Goal: Task Accomplishment & Management: Use online tool/utility

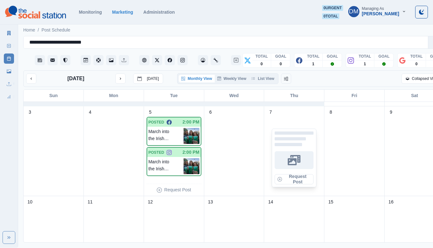
scroll to position [102, 0]
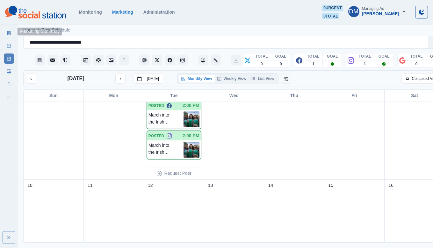
click at [12, 31] on link "Marketing Summary" at bounding box center [9, 33] width 10 height 10
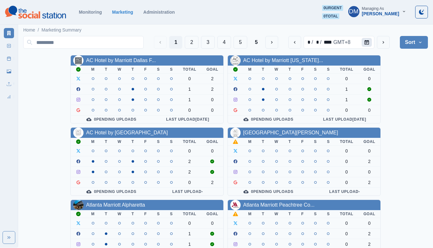
click at [371, 39] on button "Calendar" at bounding box center [366, 42] width 10 height 9
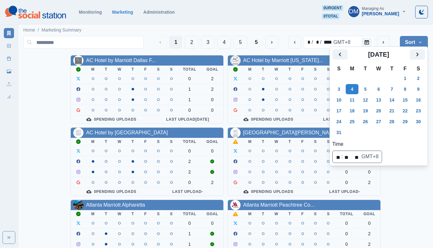
click at [400, 57] on div "[DATE]" at bounding box center [378, 56] width 93 height 15
click at [413, 52] on icon "Next" at bounding box center [417, 55] width 8 height 8
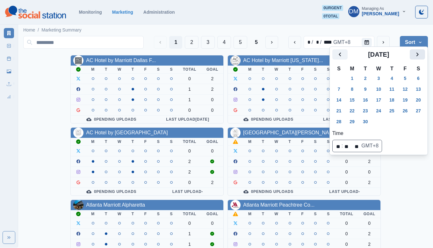
click at [413, 52] on icon "Next" at bounding box center [417, 55] width 8 height 8
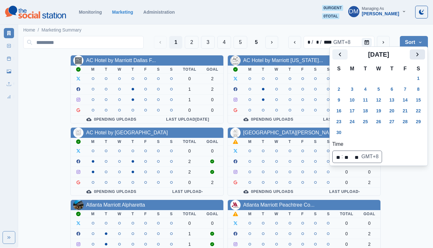
click at [413, 52] on icon "Next" at bounding box center [417, 55] width 8 height 8
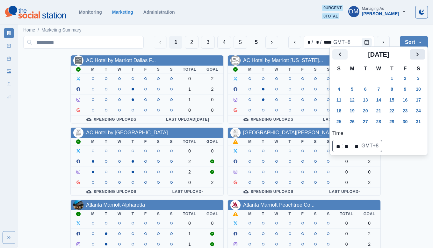
click at [413, 52] on icon "Next" at bounding box center [417, 55] width 8 height 8
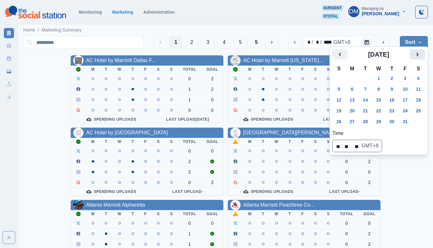
click at [413, 52] on icon "Next" at bounding box center [417, 55] width 8 height 8
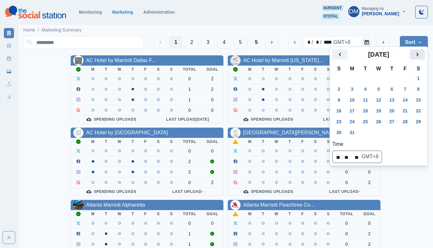
click at [413, 52] on icon "Next" at bounding box center [417, 55] width 8 height 8
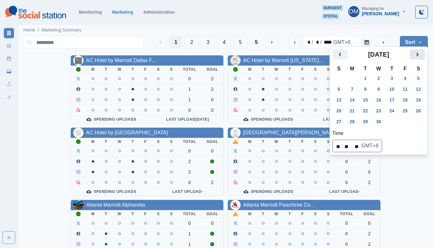
click at [413, 52] on icon "Next" at bounding box center [417, 55] width 8 height 8
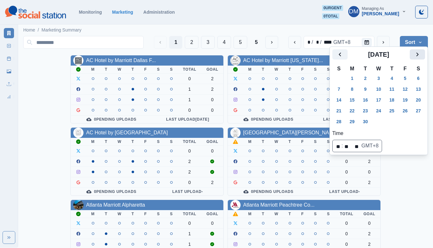
click at [413, 52] on icon "Next" at bounding box center [417, 55] width 8 height 8
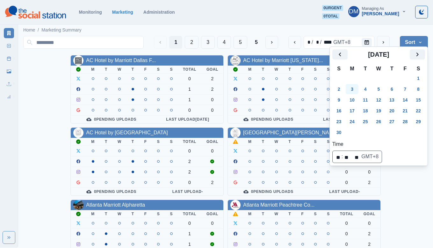
click at [347, 84] on button "3" at bounding box center [351, 89] width 13 height 10
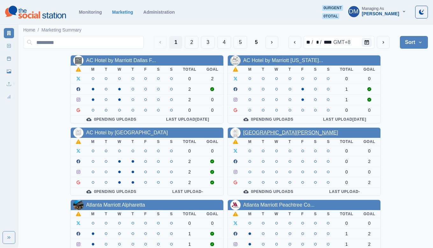
click at [243, 130] on link "[GEOGRAPHIC_DATA][PERSON_NAME]" at bounding box center [290, 132] width 95 height 5
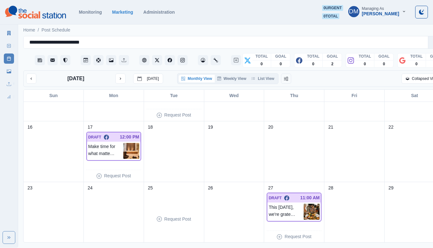
scroll to position [157, 0]
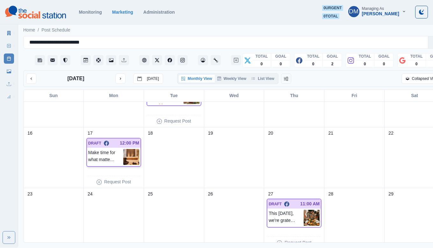
click at [124, 149] on img at bounding box center [131, 157] width 16 height 16
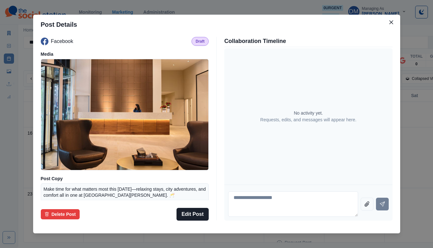
scroll to position [56, 0]
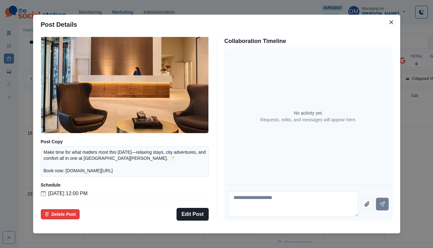
drag, startPoint x: 87, startPoint y: 146, endPoint x: 148, endPoint y: 160, distance: 63.3
click at [148, 160] on p "Make time for what matters most this [DATE]—relaxing stays, city adventures, an…" at bounding box center [125, 161] width 162 height 25
copy p "Make time for what matters most this [DATE]—relaxing stays, city adventures, an…"
click at [178, 33] on div "Post Details Facebook Draft Media Post Copy Make time for what matters most thi…" at bounding box center [216, 124] width 433 height 248
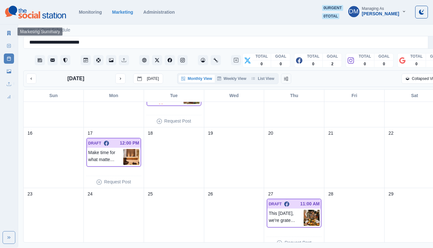
click at [11, 29] on link "Marketing Summary" at bounding box center [9, 33] width 10 height 10
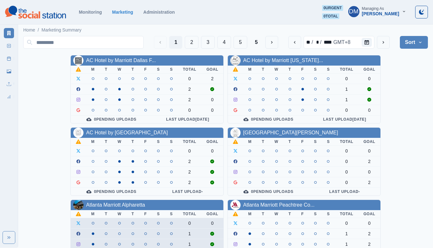
scroll to position [32, 0]
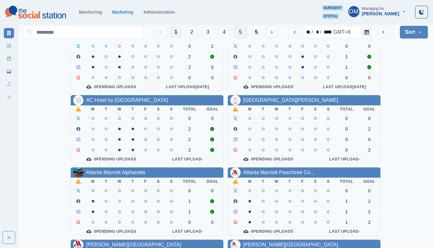
click at [247, 33] on button "5" at bounding box center [240, 32] width 14 height 13
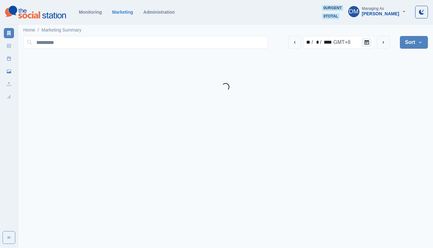
scroll to position [0, 0]
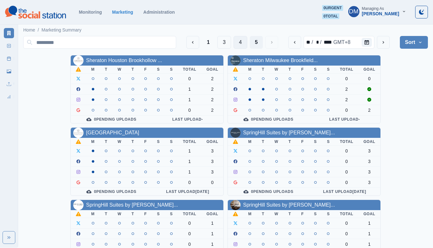
click at [247, 39] on button "4" at bounding box center [240, 42] width 14 height 13
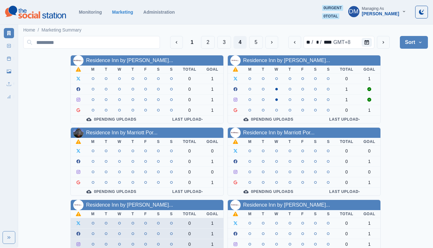
scroll to position [32, 0]
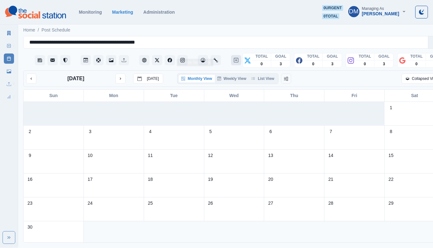
click at [234, 58] on icon "Create New Post" at bounding box center [236, 60] width 4 height 4
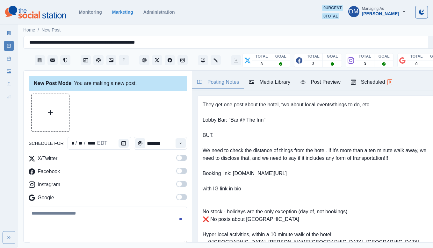
drag, startPoint x: 196, startPoint y: 189, endPoint x: 216, endPoint y: 191, distance: 19.8
click at [216, 191] on pre "They get one post about the hotel, two about local events/things to do, etc. Lo…" at bounding box center [317, 189] width 231 height 176
drag, startPoint x: 219, startPoint y: 191, endPoint x: 197, endPoint y: 191, distance: 22.3
click at [202, 191] on pre "They get one post about the hotel, two about local events/things to do, etc. Lo…" at bounding box center [317, 189] width 231 height 176
copy pre "9/11 Museum"
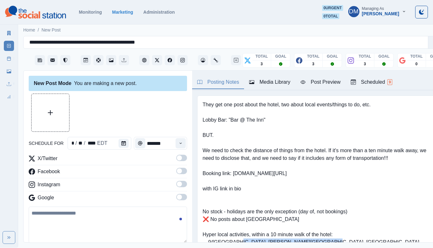
drag, startPoint x: 222, startPoint y: 191, endPoint x: 282, endPoint y: 187, distance: 60.2
click at [282, 187] on pre "They get one post about the hotel, two about local events/things to do, etc. Lo…" at bounding box center [317, 189] width 231 height 176
click at [286, 193] on pre "They get one post about the hotel, two about local events/things to do, etc. Lo…" at bounding box center [317, 189] width 231 height 176
drag, startPoint x: 301, startPoint y: 189, endPoint x: 349, endPoint y: 189, distance: 47.4
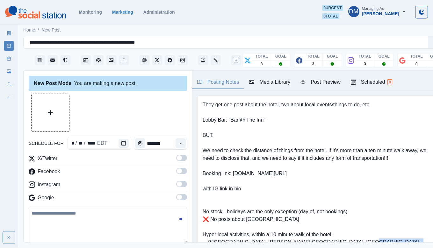
click at [349, 189] on pre "They get one post about the hotel, two about local events/things to do, etc. Lo…" at bounding box center [317, 189] width 231 height 176
copy pre "[GEOGRAPHIC_DATA]"
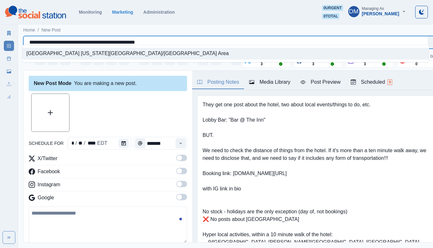
drag, startPoint x: 27, startPoint y: 38, endPoint x: 171, endPoint y: 38, distance: 143.6
click at [171, 38] on div "**********" at bounding box center [225, 42] width 392 height 9
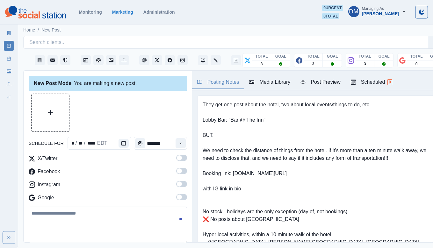
click at [117, 105] on div at bounding box center [108, 113] width 158 height 38
